Goal: Transaction & Acquisition: Subscribe to service/newsletter

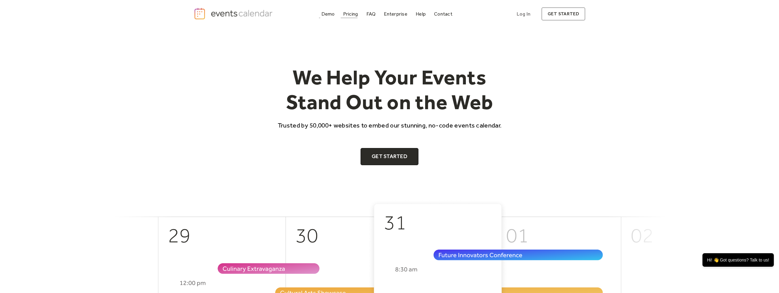
click at [352, 15] on div "Pricing" at bounding box center [350, 13] width 15 height 3
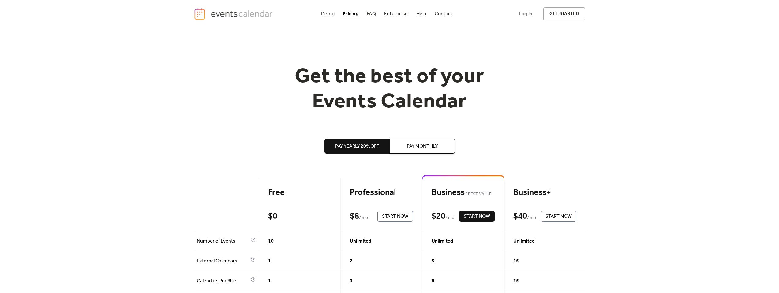
click at [432, 147] on span "Pay Monthly" at bounding box center [422, 146] width 31 height 7
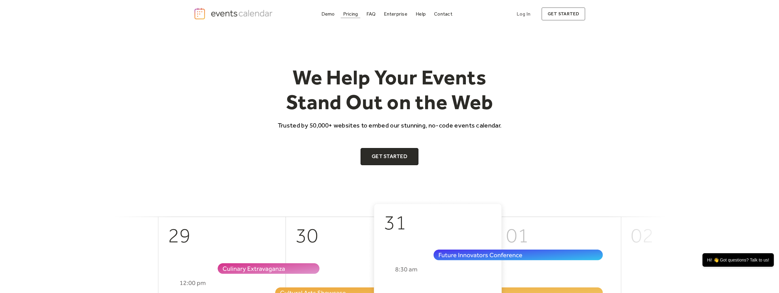
click at [345, 13] on div "Pricing" at bounding box center [350, 13] width 15 height 3
